Goal: Transaction & Acquisition: Purchase product/service

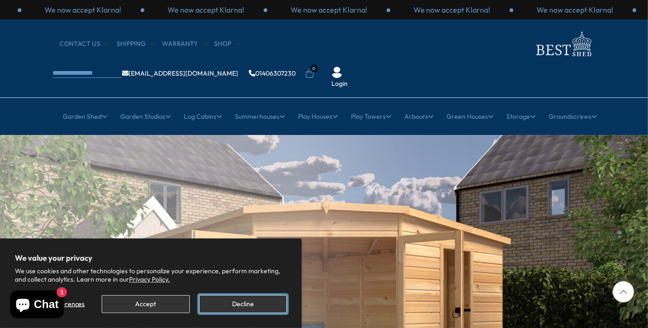
click at [232, 304] on button "Decline" at bounding box center [243, 304] width 88 height 18
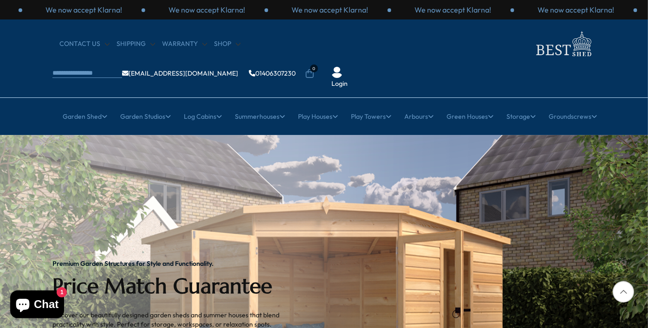
click at [621, 293] on div at bounding box center [622, 291] width 21 height 21
click at [621, 291] on div at bounding box center [622, 291] width 21 height 21
click at [573, 282] on img "1 / 2" at bounding box center [324, 308] width 648 height 347
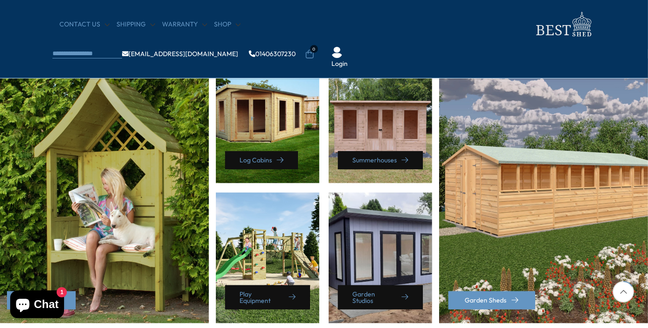
scroll to position [425, 0]
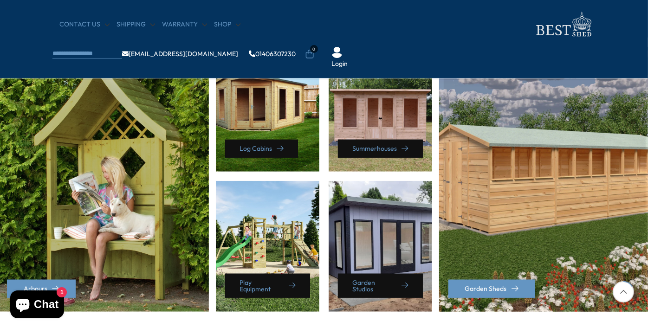
click at [531, 249] on div "Garden Sheds" at bounding box center [544, 179] width 211 height 265
click at [554, 202] on div "Garden Sheds" at bounding box center [544, 179] width 211 height 265
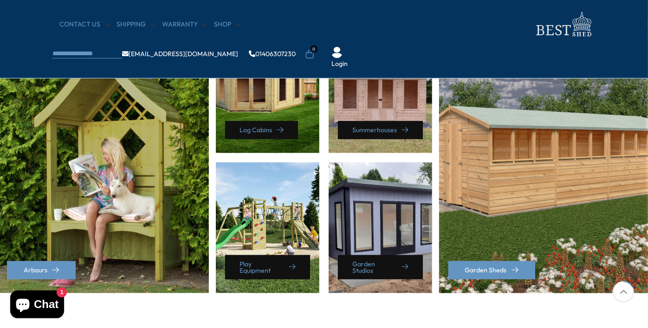
scroll to position [462, 0]
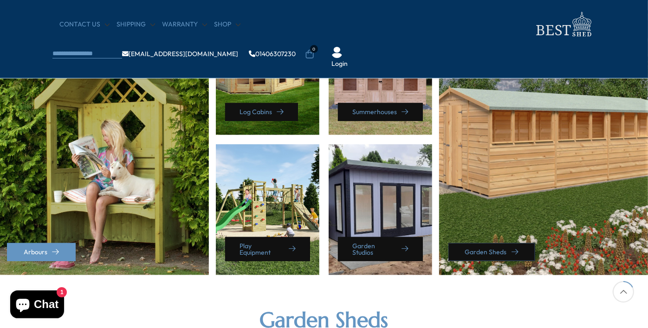
click at [511, 246] on link "Garden Sheds" at bounding box center [491, 252] width 87 height 18
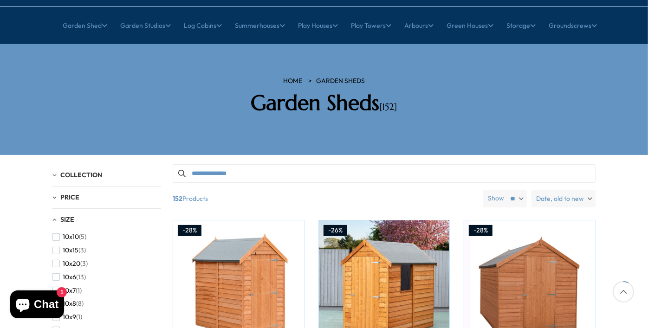
scroll to position [92, 0]
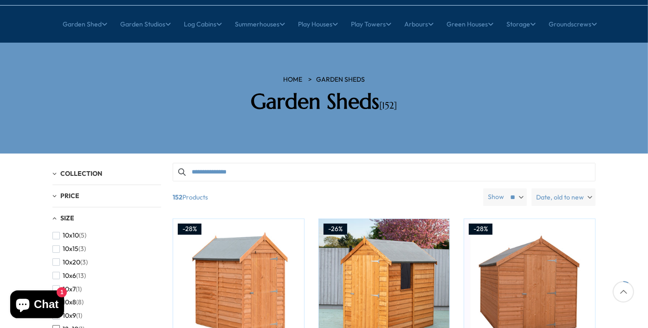
click at [75, 325] on span "12x10" at bounding box center [71, 329] width 16 height 8
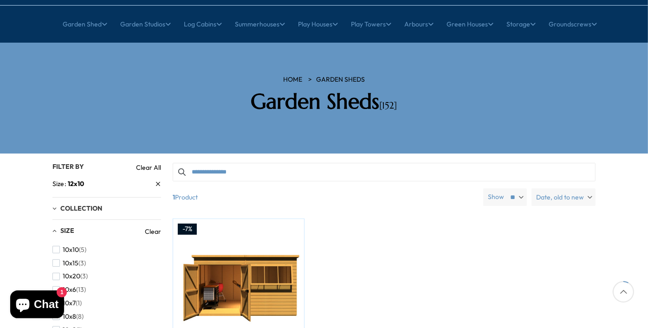
click at [431, 251] on div "-7% Compare Now" at bounding box center [384, 319] width 437 height 202
click at [508, 263] on div "-7% Compare Now" at bounding box center [384, 319] width 437 height 202
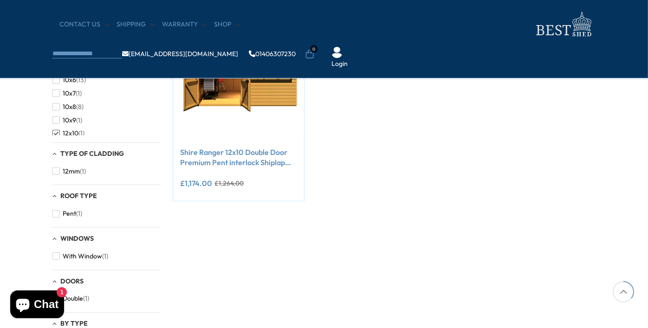
scroll to position [222, 0]
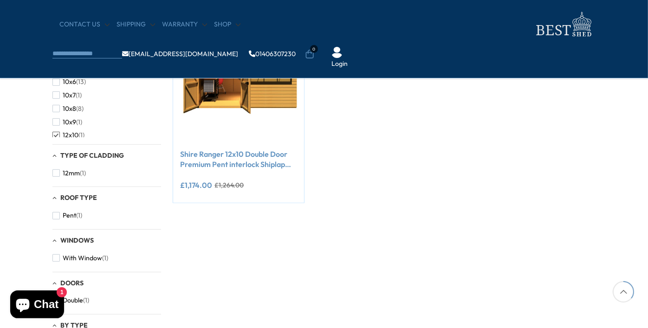
click at [260, 242] on div "Filter By Filter By Clear All Size 12x10 Collection Garden Studios (1) Garden S…" at bounding box center [323, 151] width 557 height 411
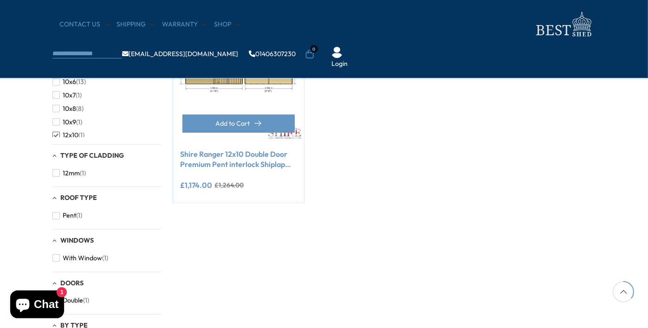
click at [238, 66] on img at bounding box center [238, 76] width 131 height 131
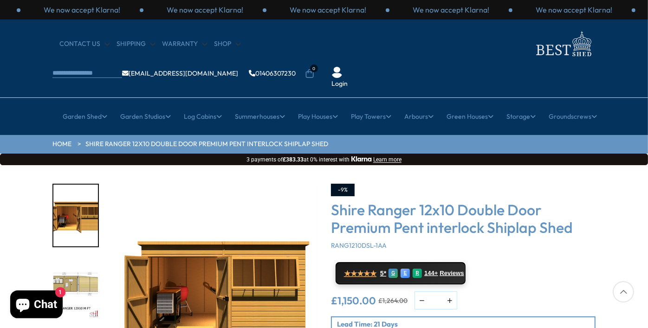
click at [627, 233] on div "Click To Expand Click To Expand Click To Expand Click To Expand Click To Expand…" at bounding box center [324, 305] width 648 height 280
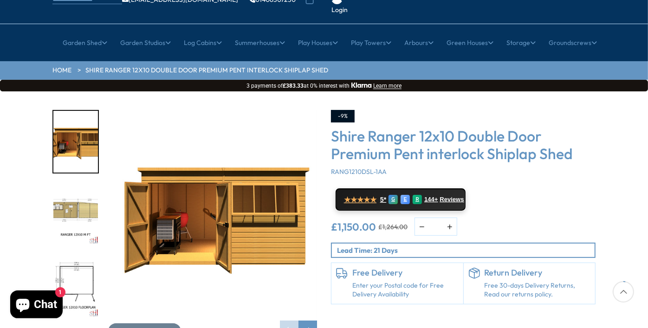
scroll to position [92, 0]
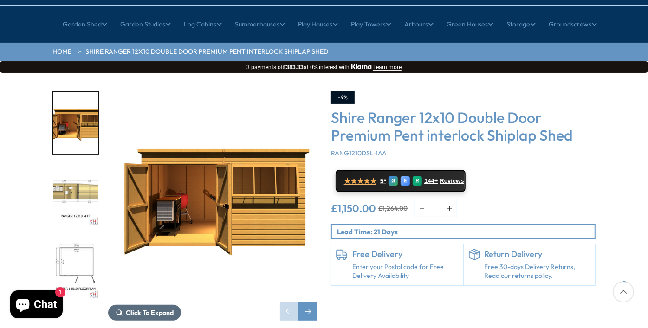
click at [160, 308] on span "Click To Expand" at bounding box center [150, 312] width 48 height 8
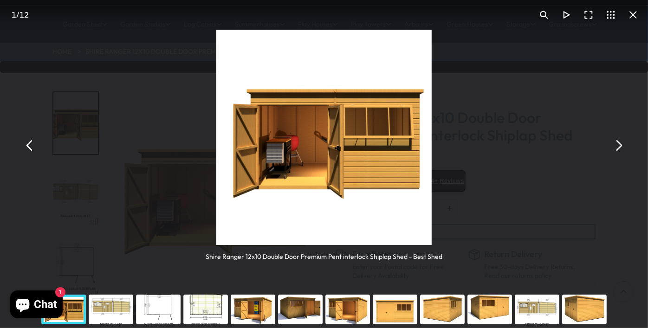
click at [340, 306] on div "You can close this modal content with the ESC key" at bounding box center [347, 309] width 47 height 37
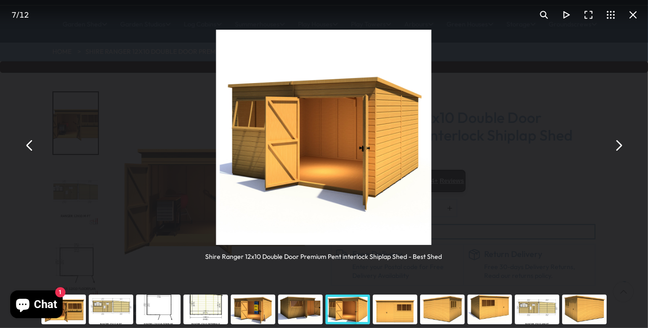
click at [619, 148] on button "You can close this modal content with the ESC key" at bounding box center [618, 146] width 22 height 22
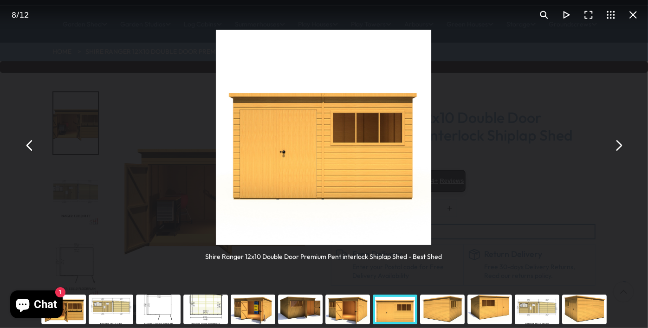
click at [619, 148] on button "You can close this modal content with the ESC key" at bounding box center [618, 146] width 22 height 22
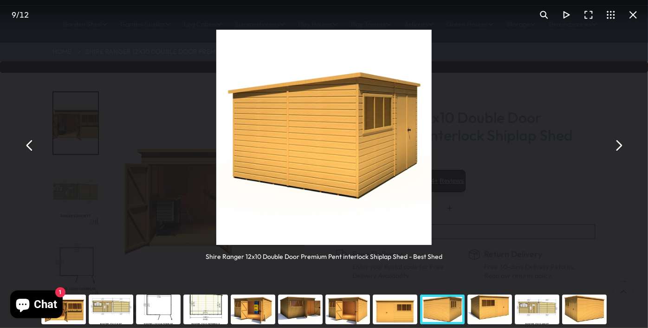
click at [619, 148] on button "You can close this modal content with the ESC key" at bounding box center [618, 146] width 22 height 22
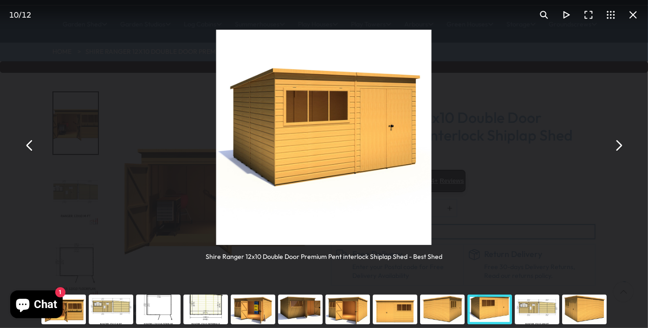
click at [619, 149] on button "You can close this modal content with the ESC key" at bounding box center [618, 146] width 22 height 22
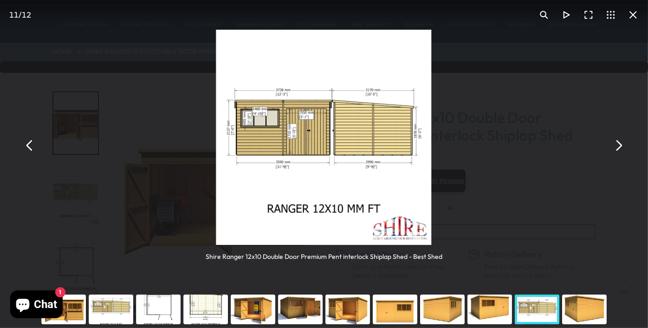
click at [619, 148] on button "You can close this modal content with the ESC key" at bounding box center [618, 146] width 22 height 22
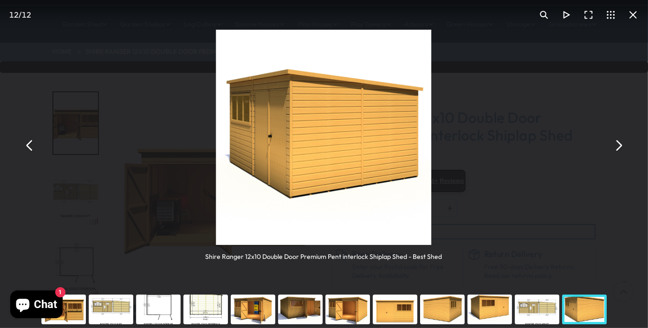
click at [618, 149] on button "You can close this modal content with the ESC key" at bounding box center [618, 146] width 22 height 22
